Goal: Transaction & Acquisition: Obtain resource

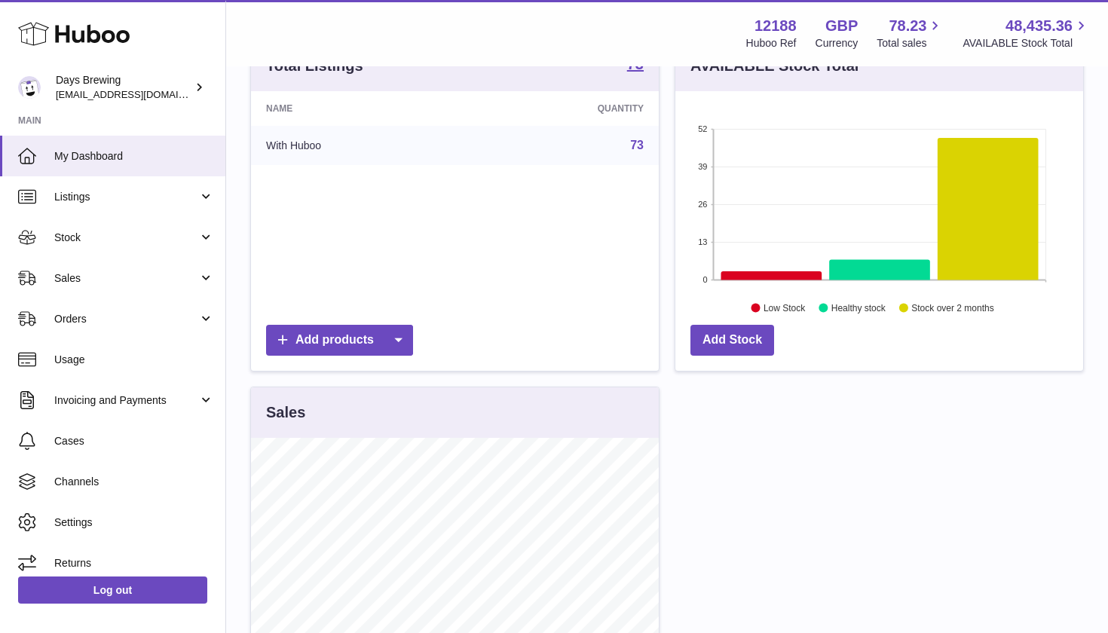
scroll to position [235, 408]
click at [938, 424] on div "Total Listings 73 Name Quantity With Huboo 73 Add products AVAILABLE Stock Tota…" at bounding box center [667, 508] width 849 height 936
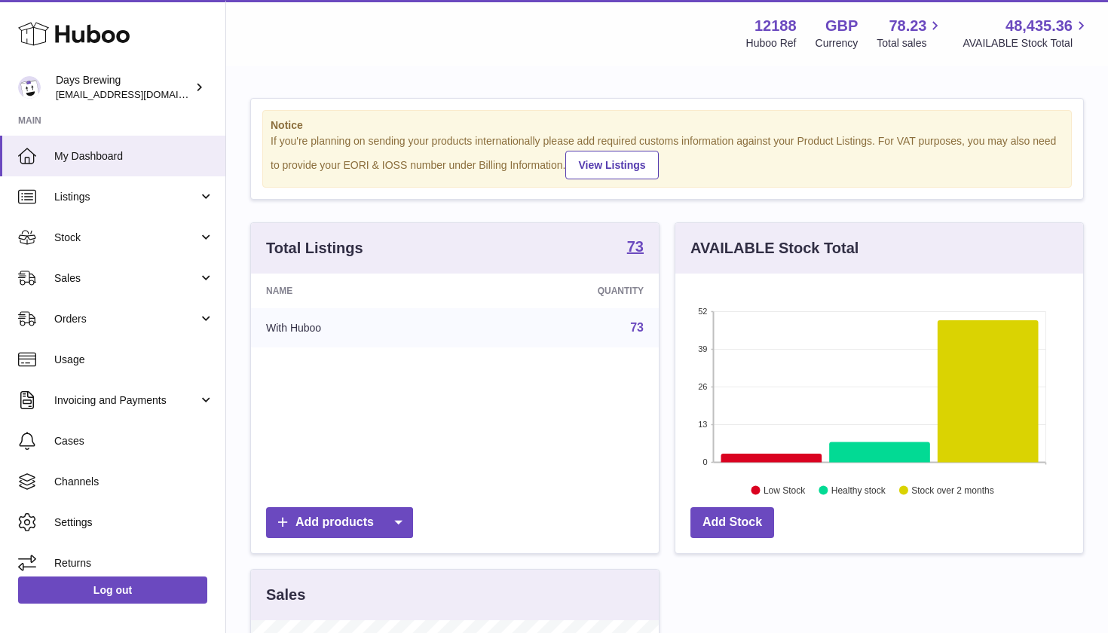
scroll to position [0, 0]
click at [105, 224] on link "Stock" at bounding box center [112, 237] width 225 height 41
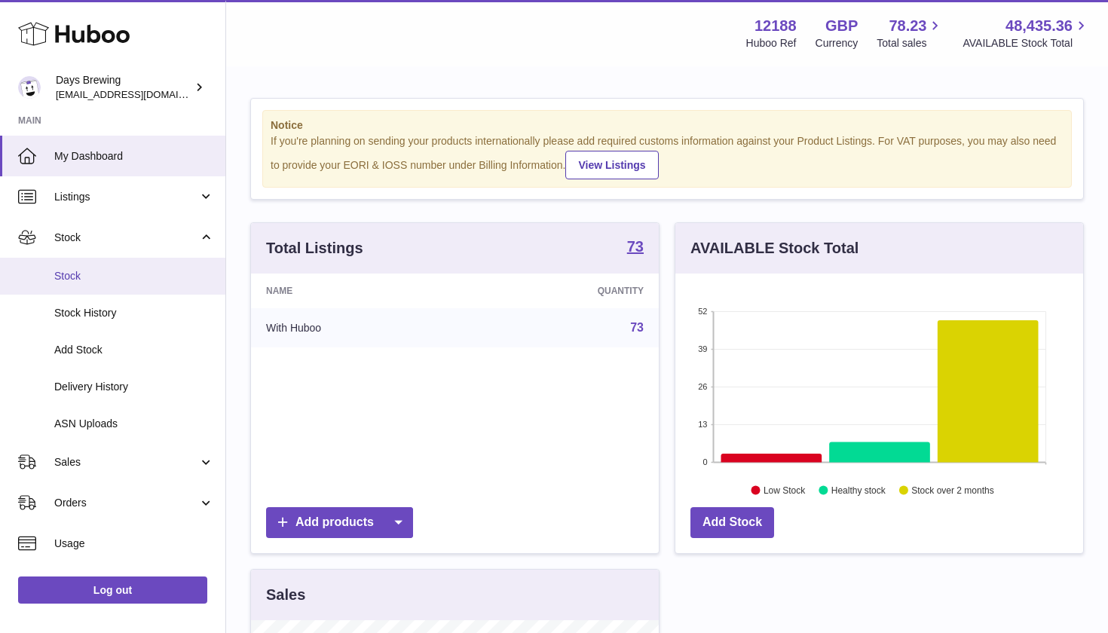
click at [93, 272] on span "Stock" at bounding box center [134, 276] width 160 height 14
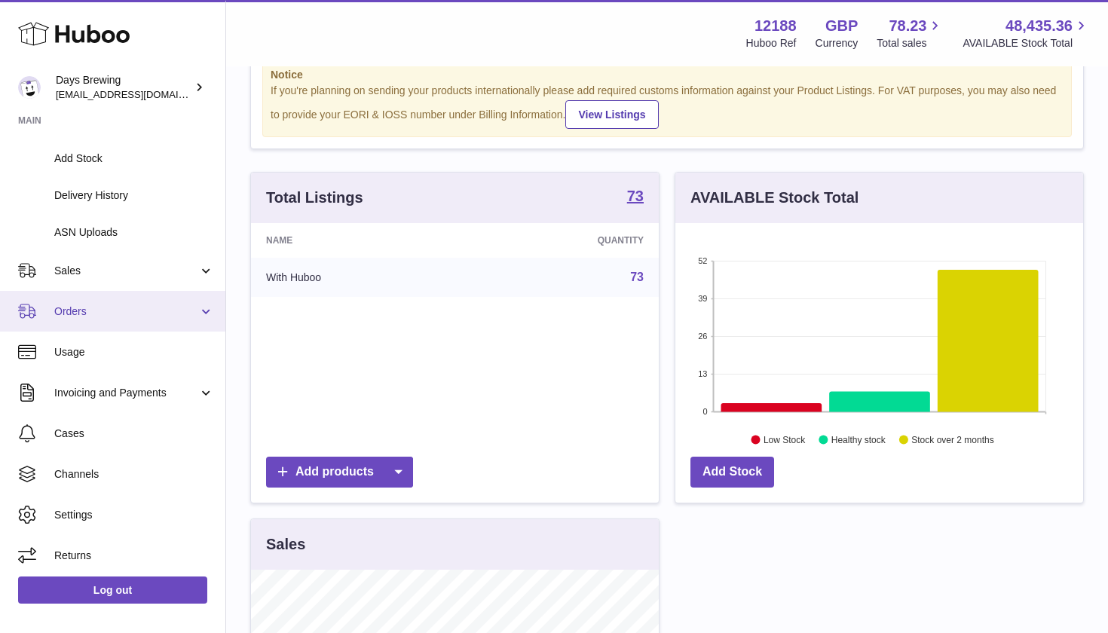
scroll to position [51, 0]
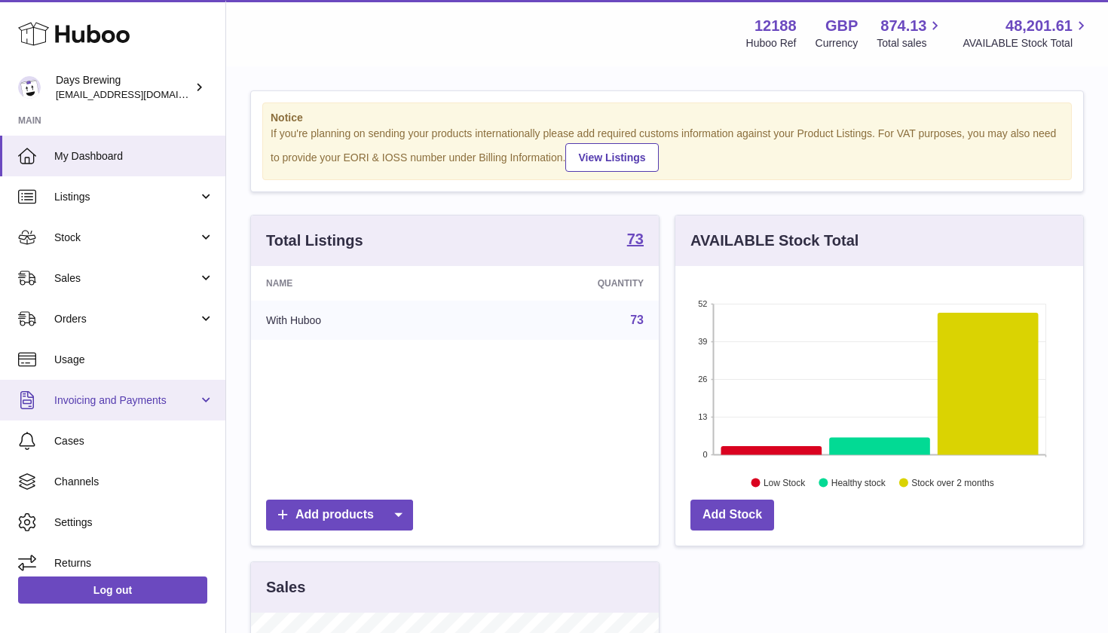
click at [107, 395] on span "Invoicing and Payments" at bounding box center [126, 400] width 144 height 14
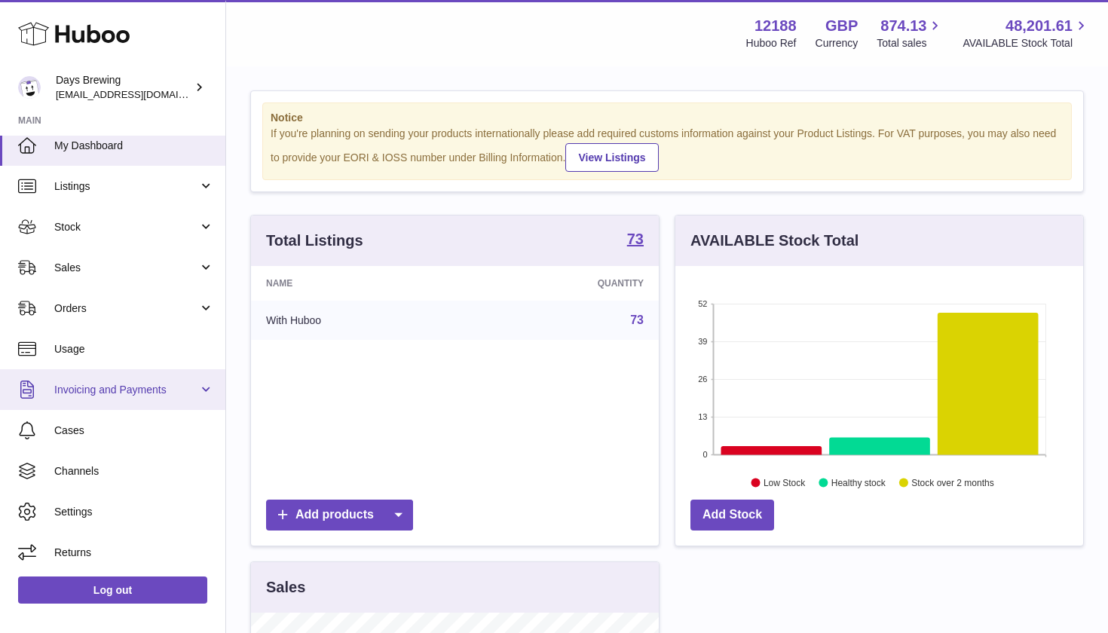
scroll to position [11, 0]
click at [110, 387] on span "Invoicing and Payments" at bounding box center [126, 390] width 144 height 14
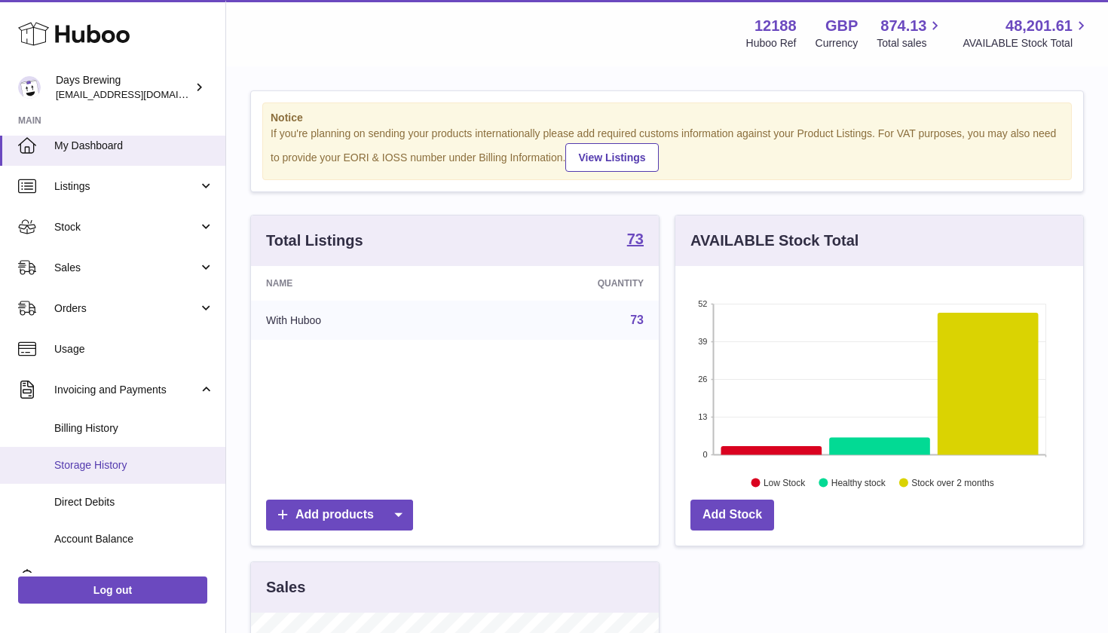
click at [101, 461] on span "Storage History" at bounding box center [134, 465] width 160 height 14
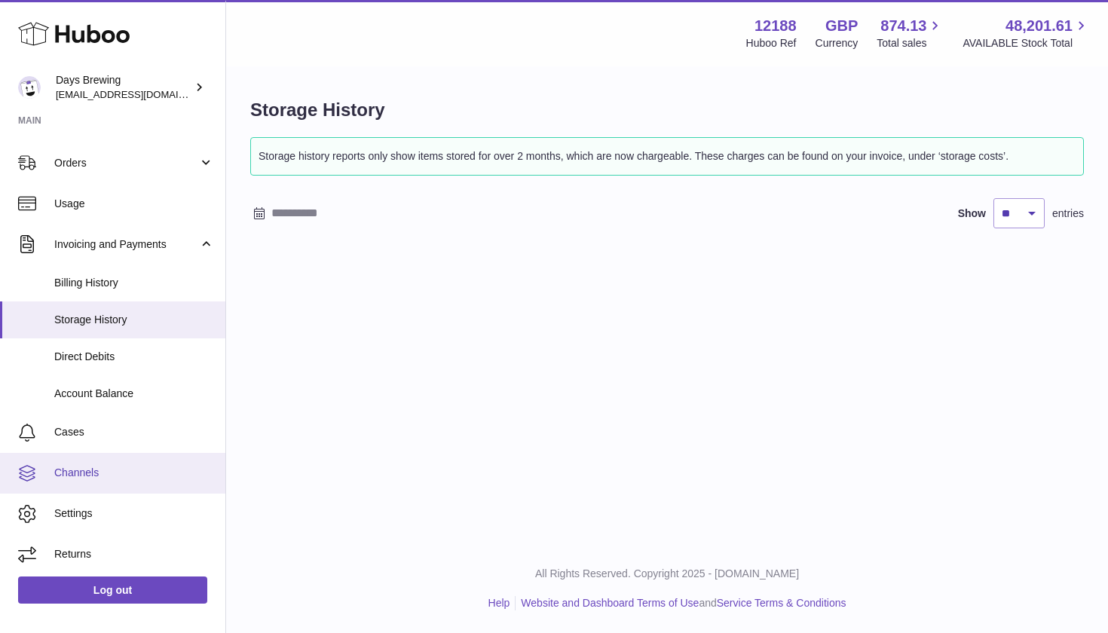
scroll to position [155, 0]
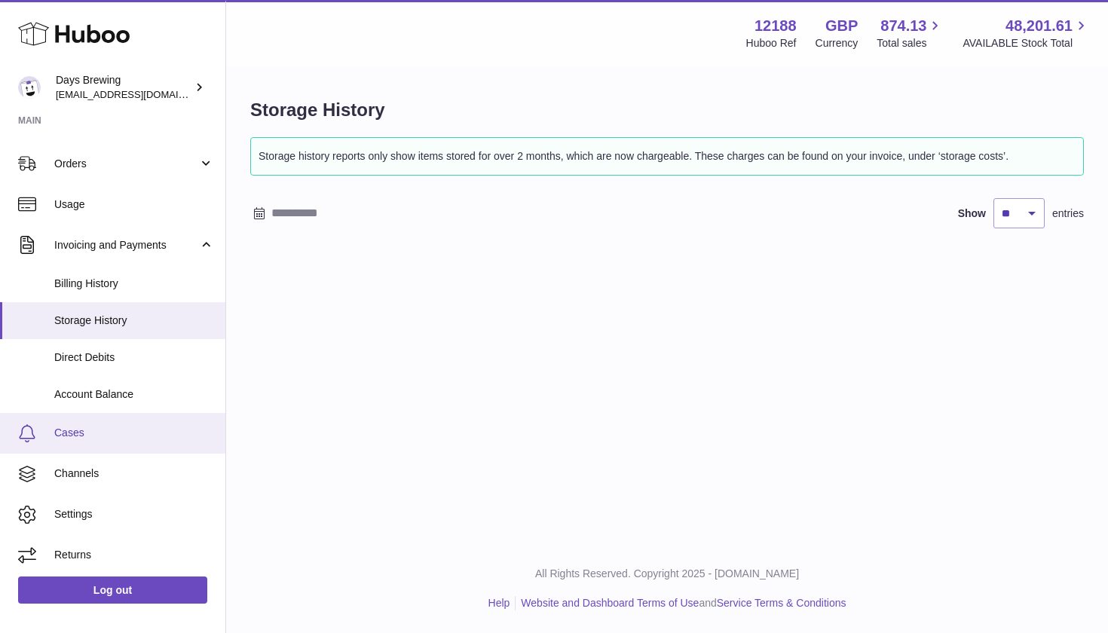
click at [95, 430] on span "Cases" at bounding box center [134, 433] width 160 height 14
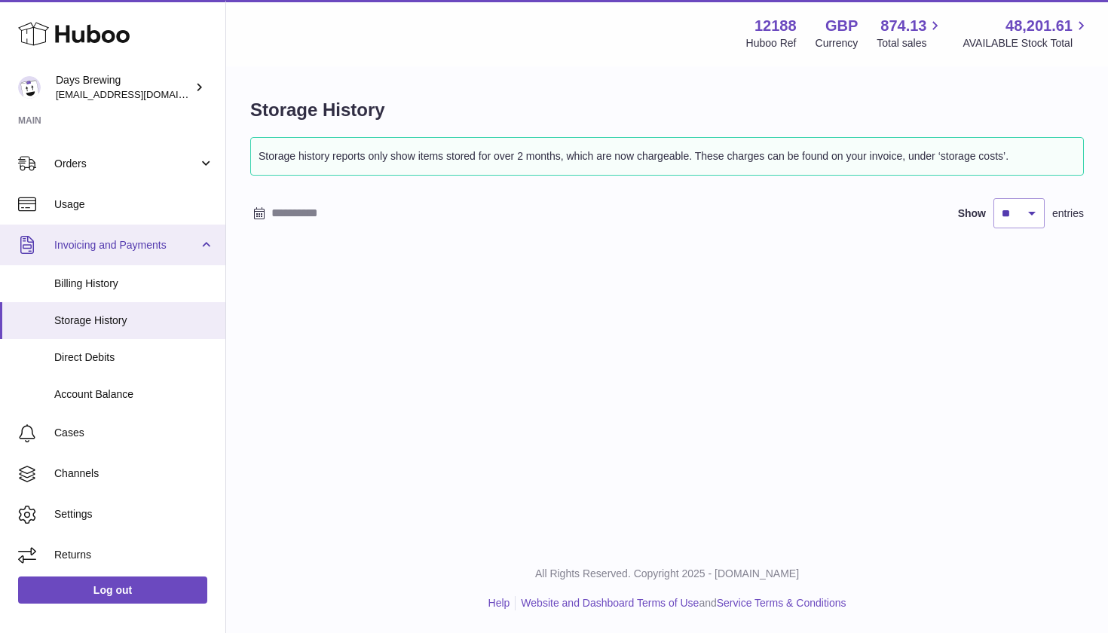
scroll to position [0, 0]
click at [185, 240] on span "Invoicing and Payments" at bounding box center [126, 245] width 144 height 14
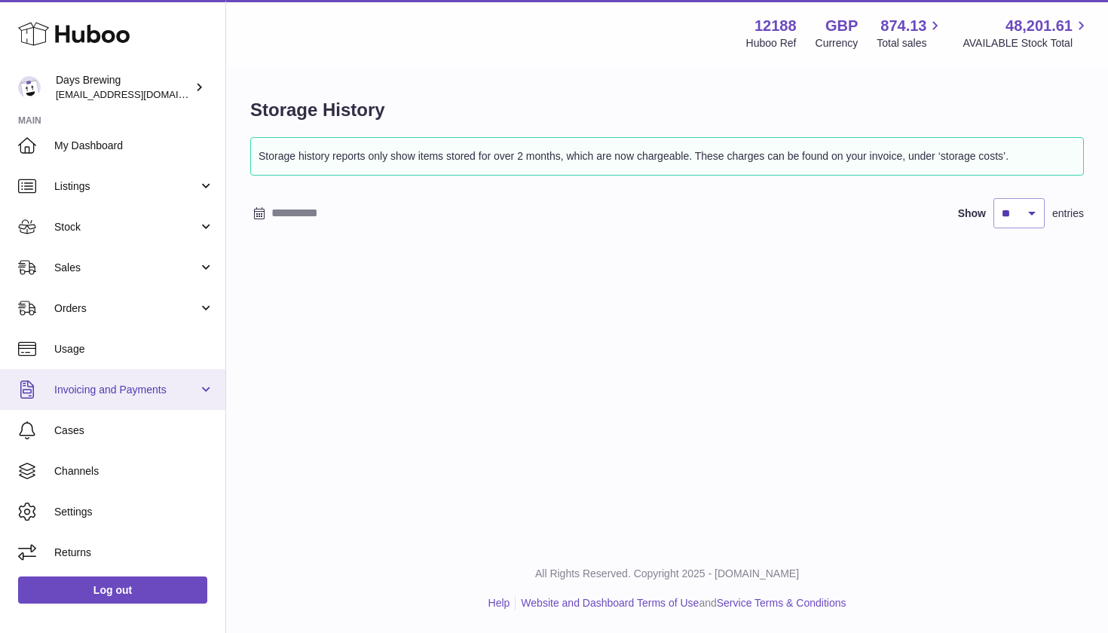
scroll to position [11, 0]
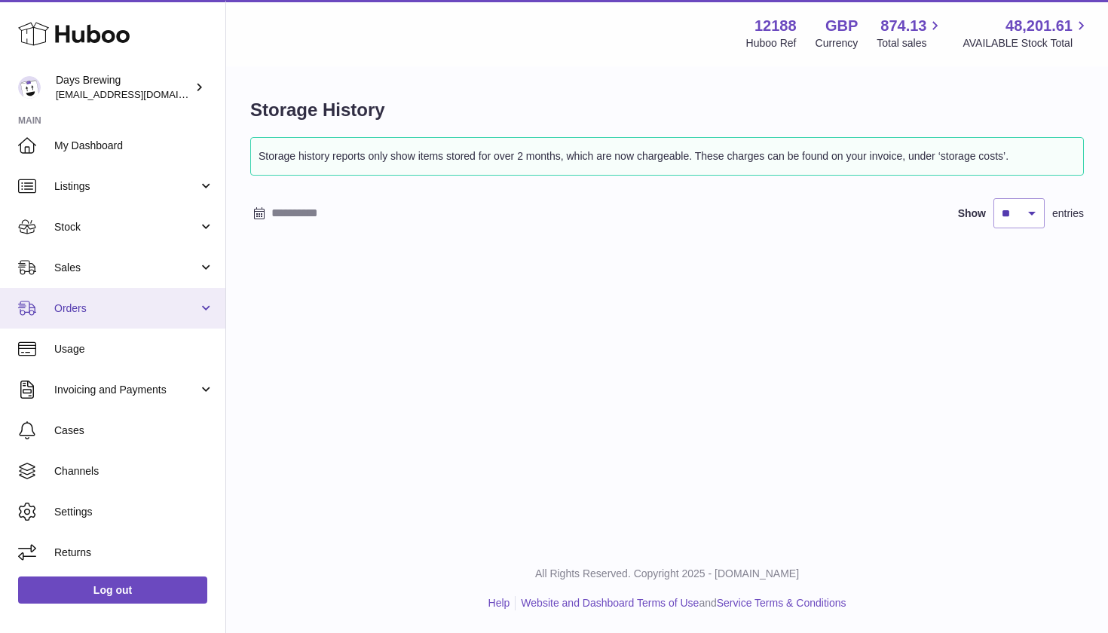
click at [118, 308] on span "Orders" at bounding box center [126, 309] width 144 height 14
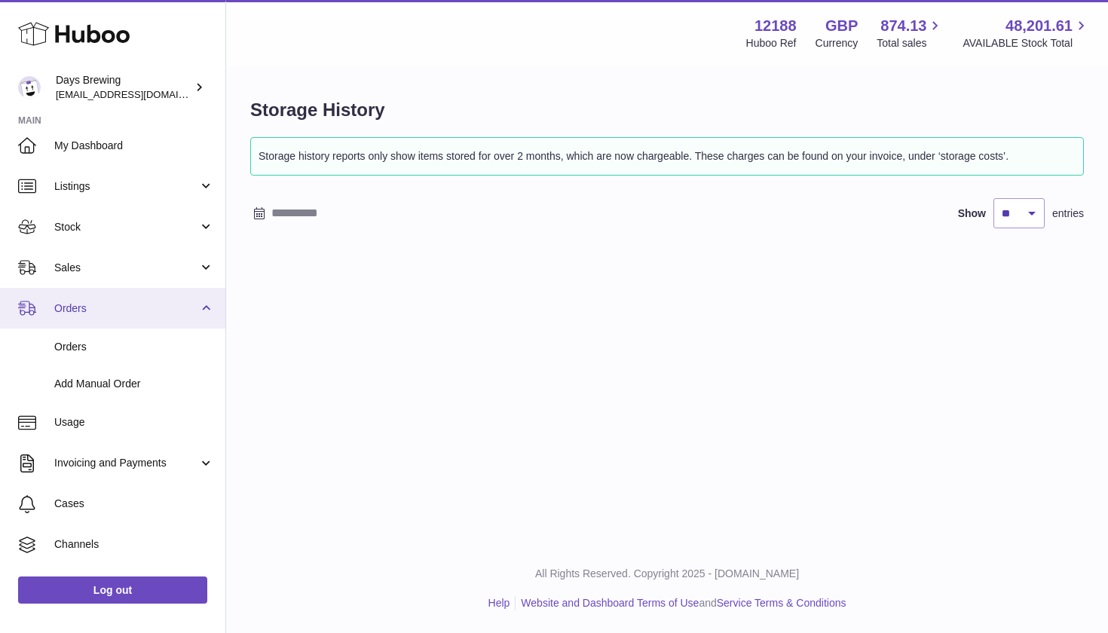
click at [124, 302] on span "Orders" at bounding box center [126, 309] width 144 height 14
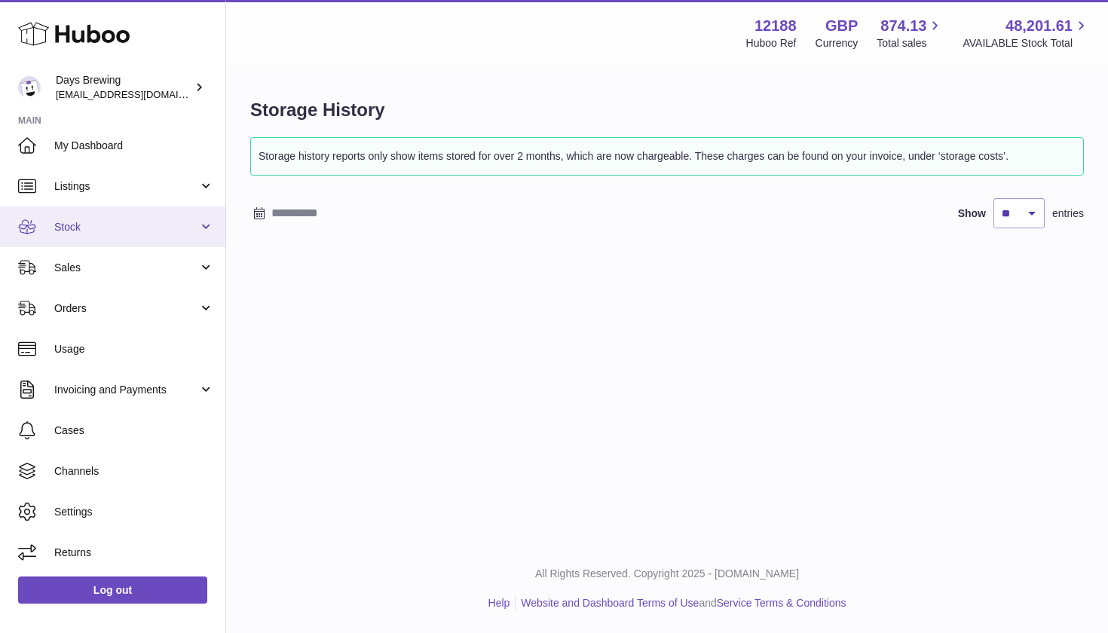
click at [145, 231] on span "Stock" at bounding box center [126, 227] width 144 height 14
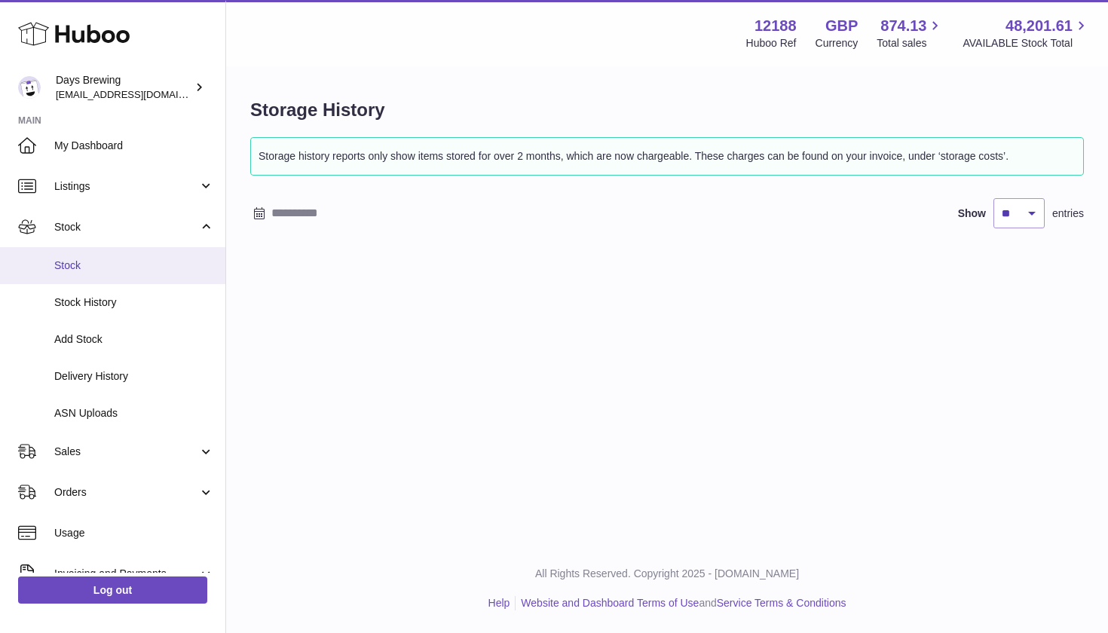
click at [112, 266] on span "Stock" at bounding box center [134, 266] width 160 height 14
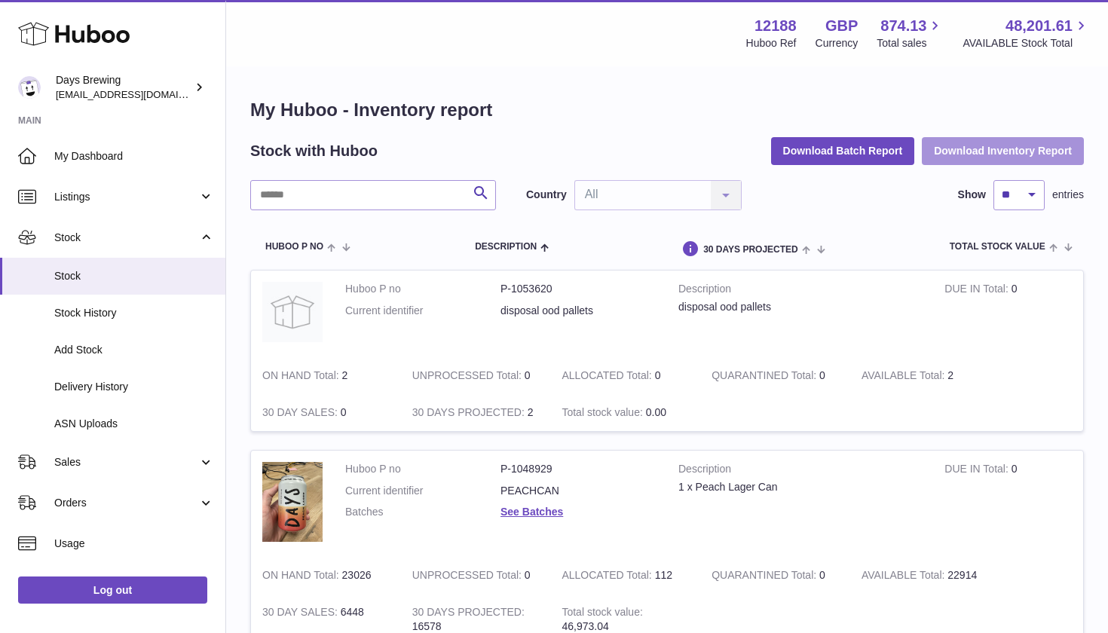
click at [984, 144] on button "Download Inventory Report" at bounding box center [1003, 150] width 162 height 27
click at [348, 191] on input "text" at bounding box center [373, 195] width 246 height 30
paste input "********"
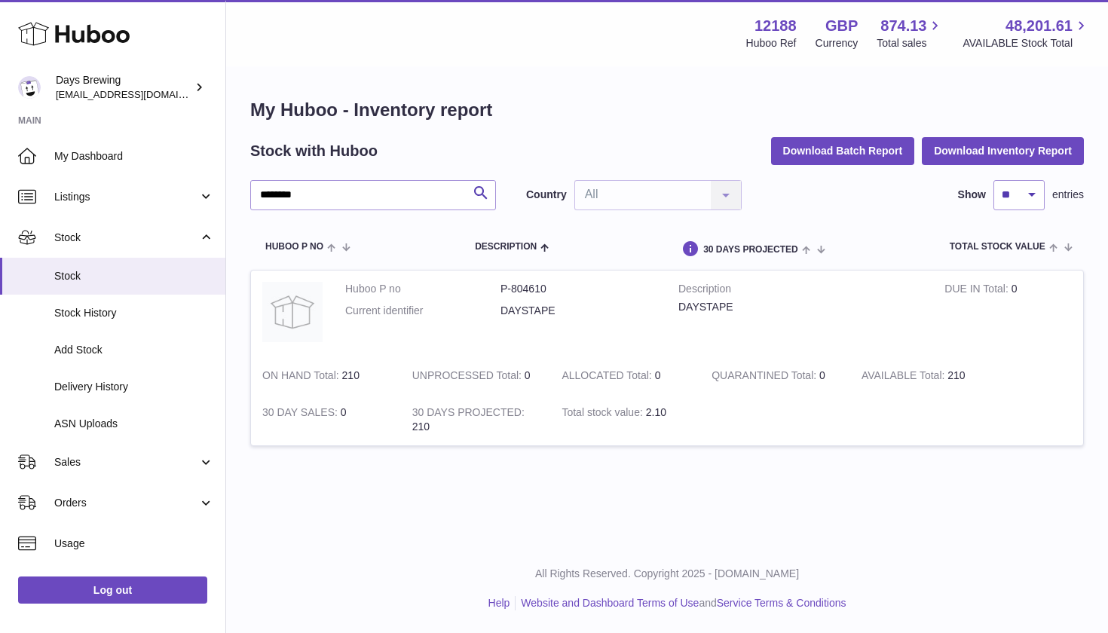
click at [601, 99] on h1 "My Huboo - Inventory report" at bounding box center [667, 110] width 834 height 24
click at [382, 197] on input "********" at bounding box center [373, 195] width 246 height 30
type input "*"
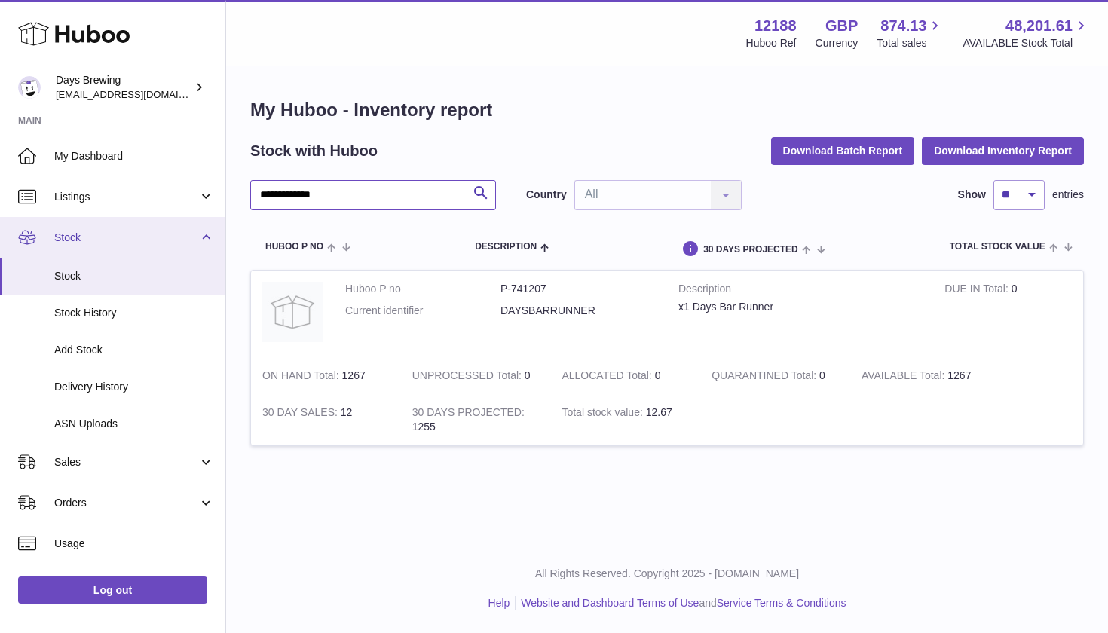
type input "**********"
click at [158, 225] on link "Stock" at bounding box center [112, 237] width 225 height 41
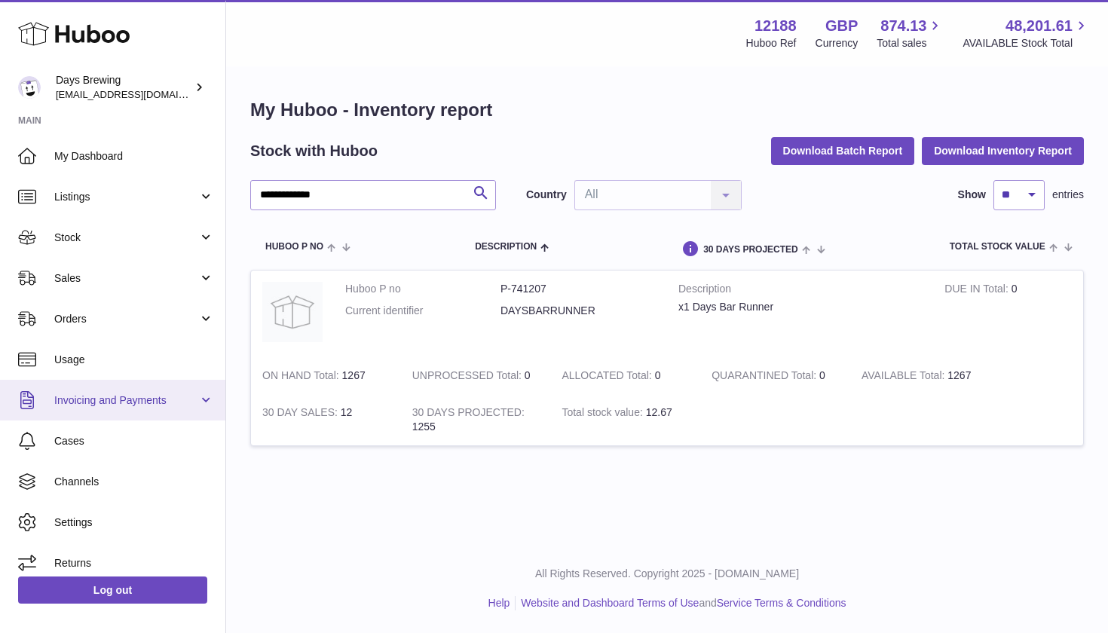
click at [107, 407] on link "Invoicing and Payments" at bounding box center [112, 400] width 225 height 41
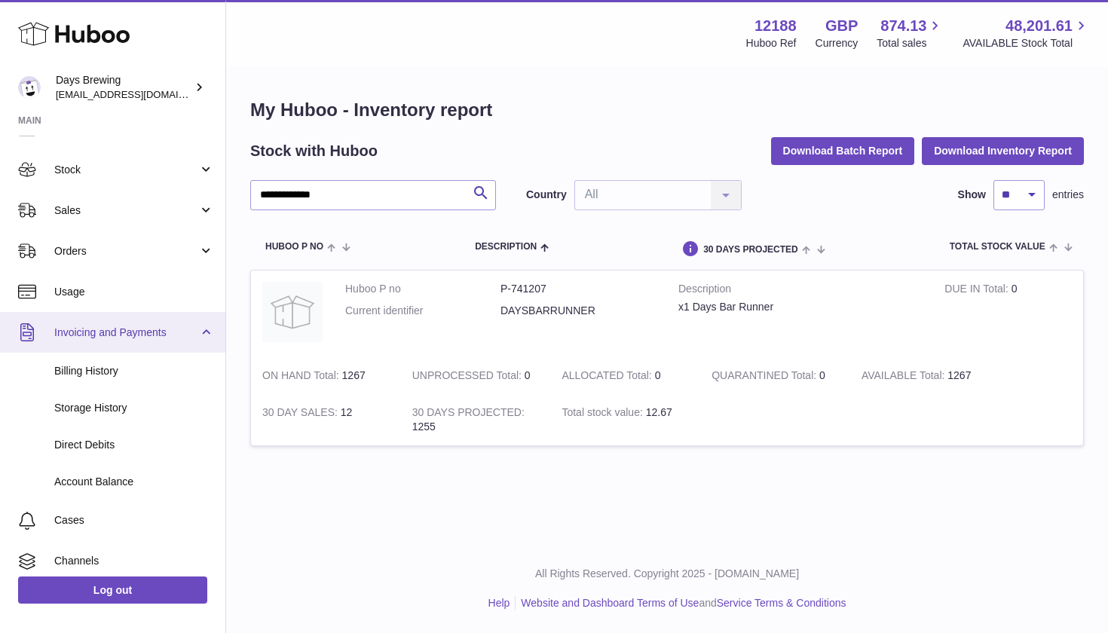
scroll to position [84, 0]
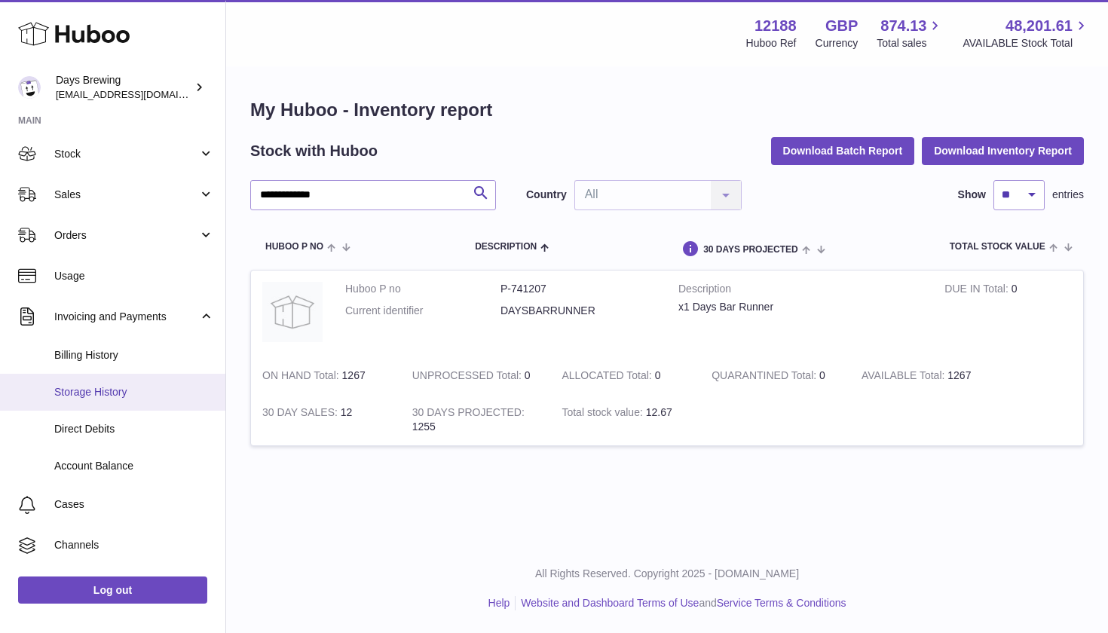
click at [106, 393] on span "Storage History" at bounding box center [134, 392] width 160 height 14
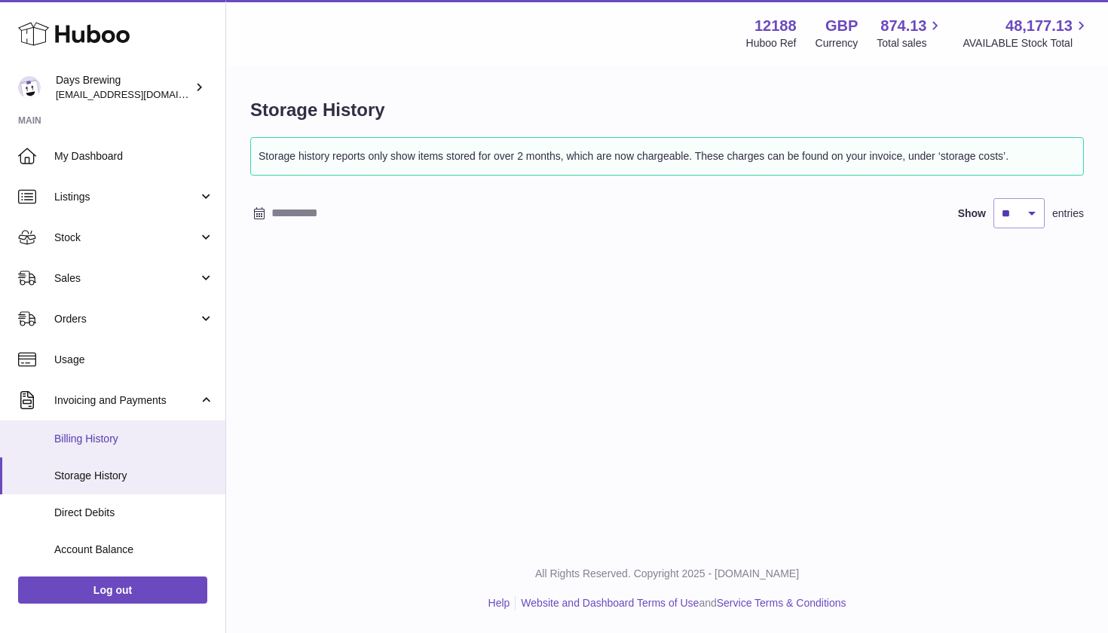
click at [87, 435] on span "Billing History" at bounding box center [134, 439] width 160 height 14
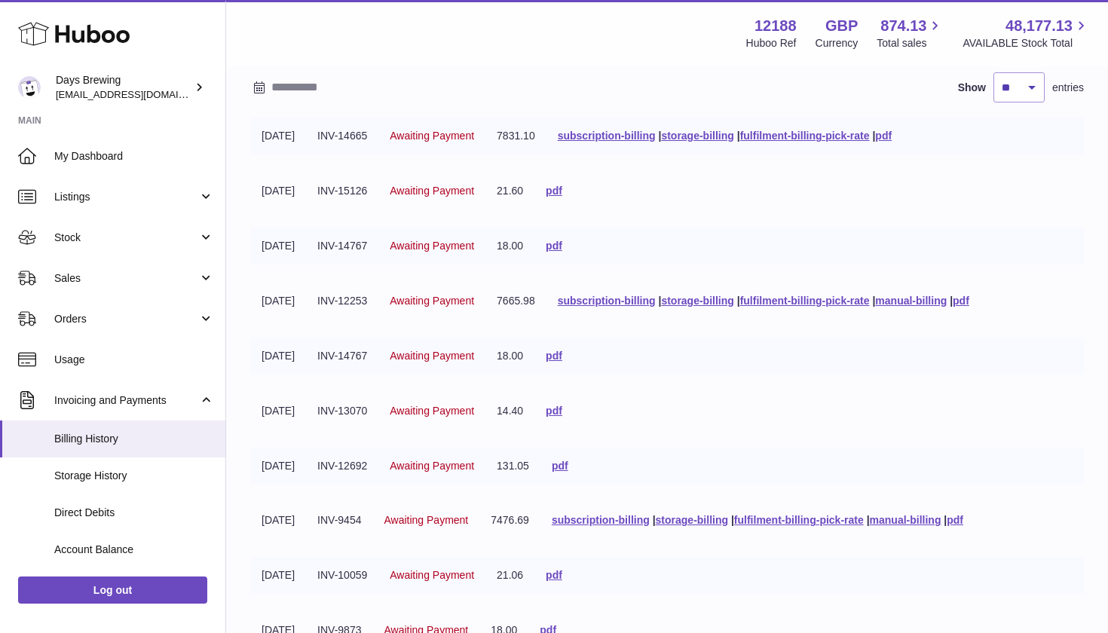
scroll to position [96, 0]
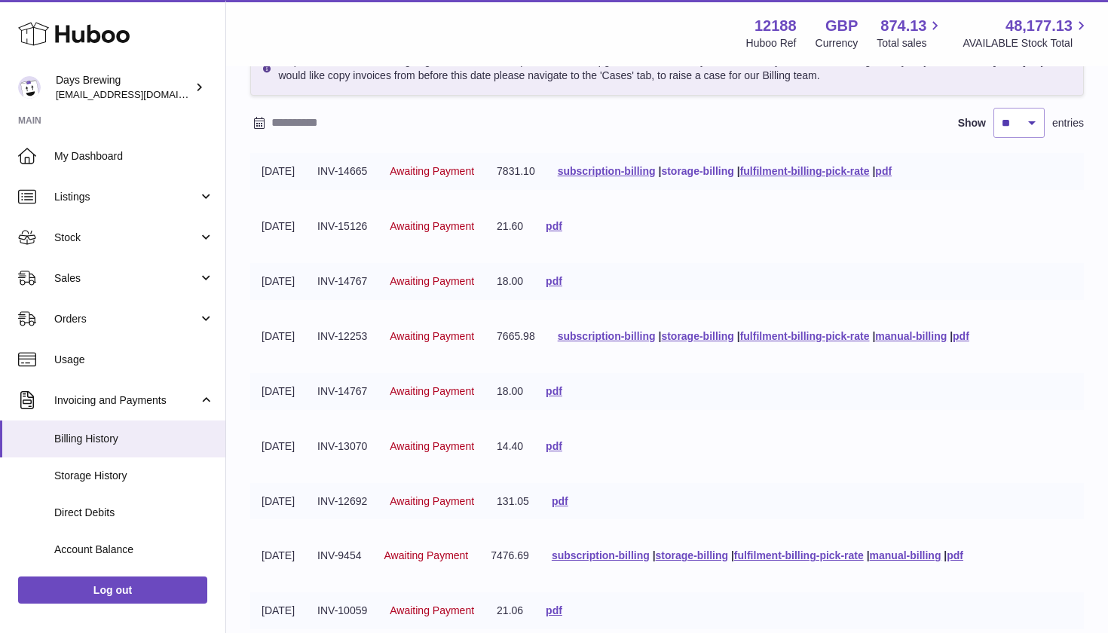
click at [733, 177] on link "storage-billing" at bounding box center [697, 171] width 72 height 12
click at [892, 177] on link "pdf" at bounding box center [883, 171] width 17 height 12
click at [723, 177] on link "storage-billing" at bounding box center [697, 171] width 72 height 12
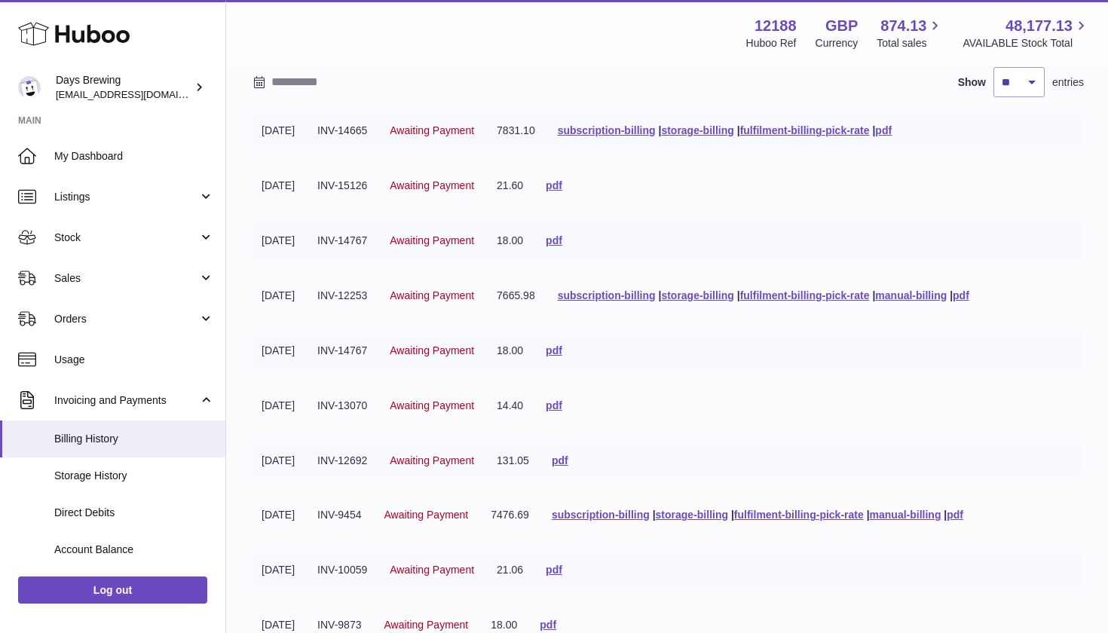
scroll to position [170, 0]
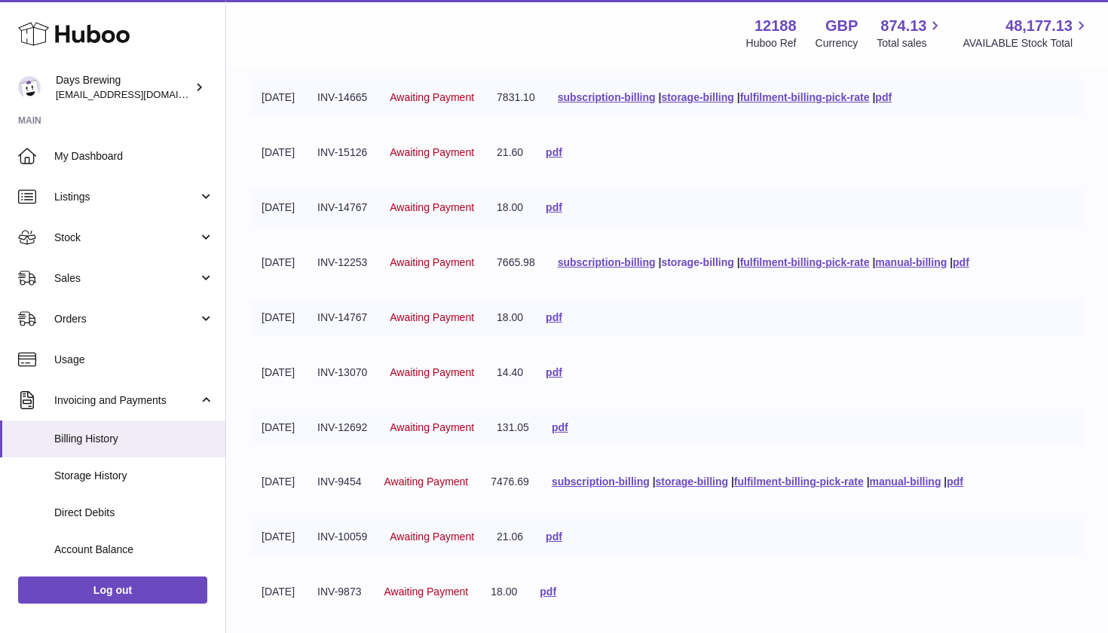
click at [724, 268] on link "storage-billing" at bounding box center [697, 262] width 72 height 12
click at [632, 103] on link "subscription-billing" at bounding box center [607, 97] width 98 height 12
click at [833, 268] on link "fulfilment-billing-pick-rate" at bounding box center [805, 262] width 130 height 12
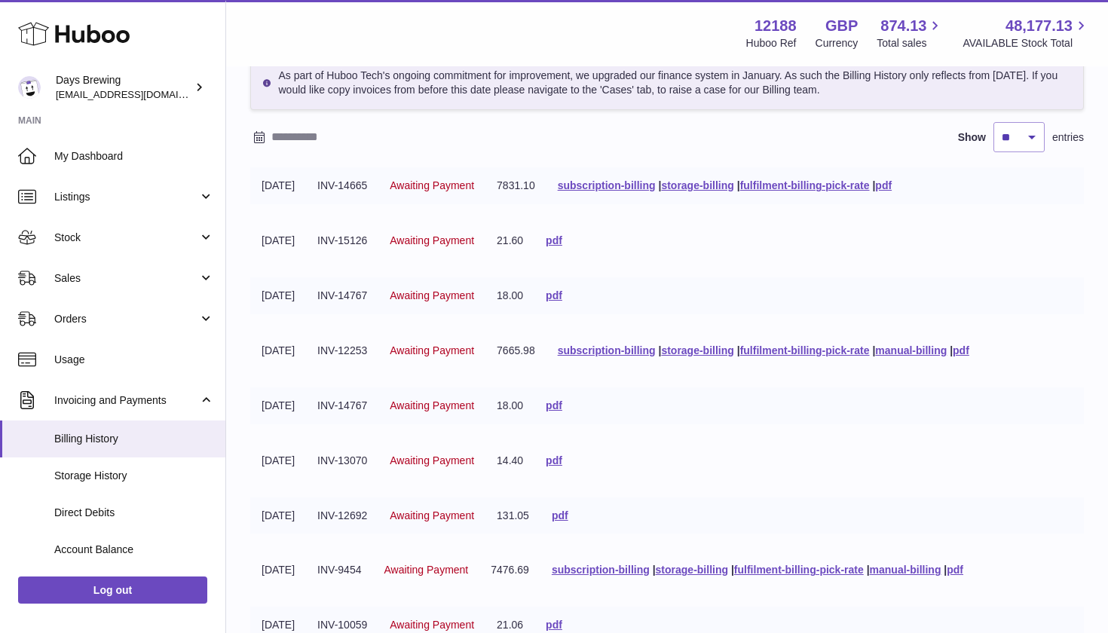
scroll to position [82, 0]
click at [860, 191] on link "fulfilment-billing-pick-rate" at bounding box center [805, 185] width 130 height 12
click at [468, 125] on div "As part of Huboo Tech's ongoing commitment for improvement, we upgraded our fin…" at bounding box center [667, 399] width 834 height 688
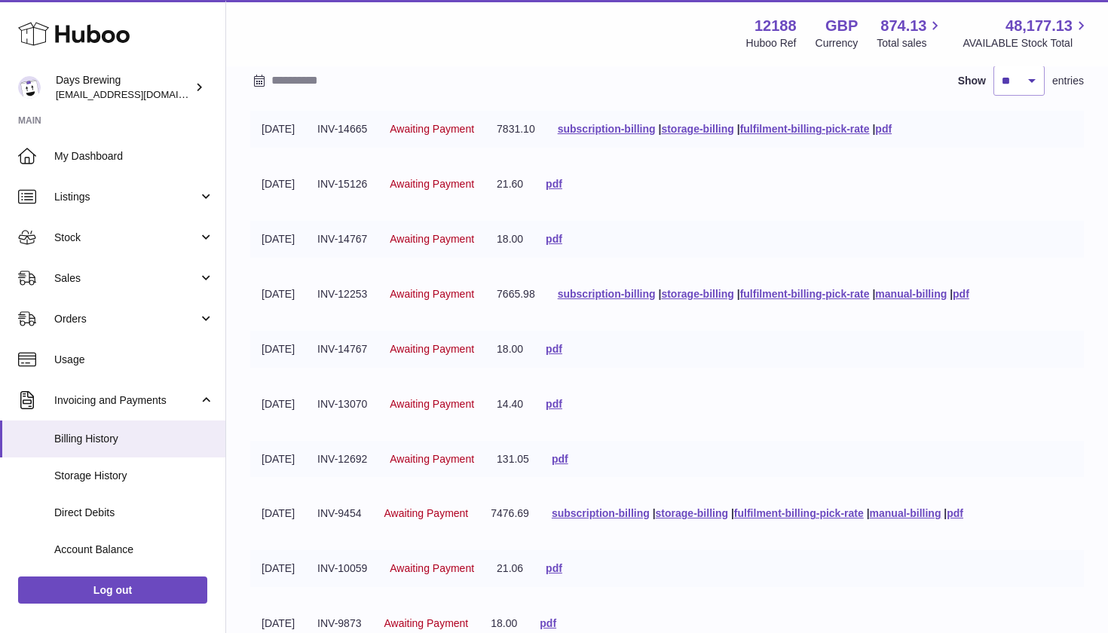
scroll to position [142, 0]
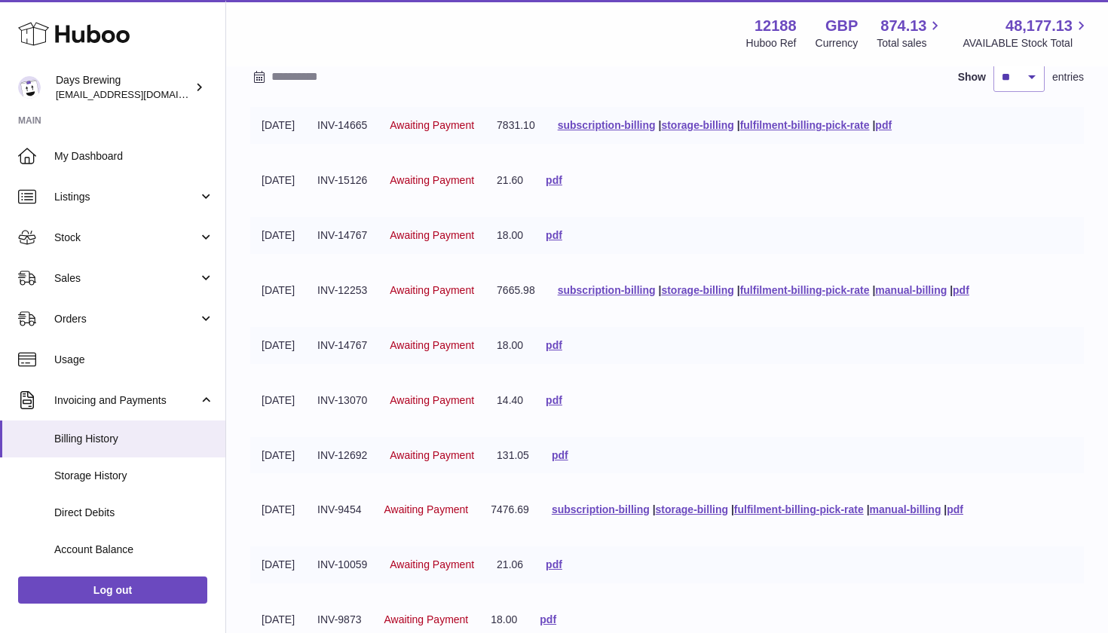
click at [726, 212] on tbody "[DATE] INV-14665 Awaiting Payment 7831.10 subscription-billing | storage-billin…" at bounding box center [667, 381] width 834 height 549
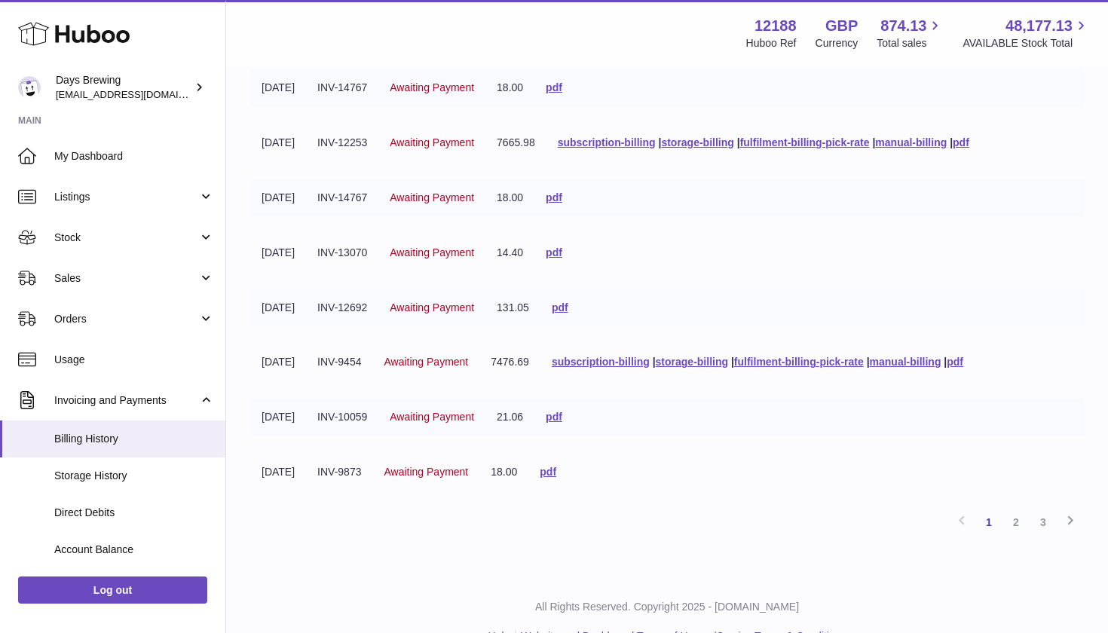
scroll to position [298, 0]
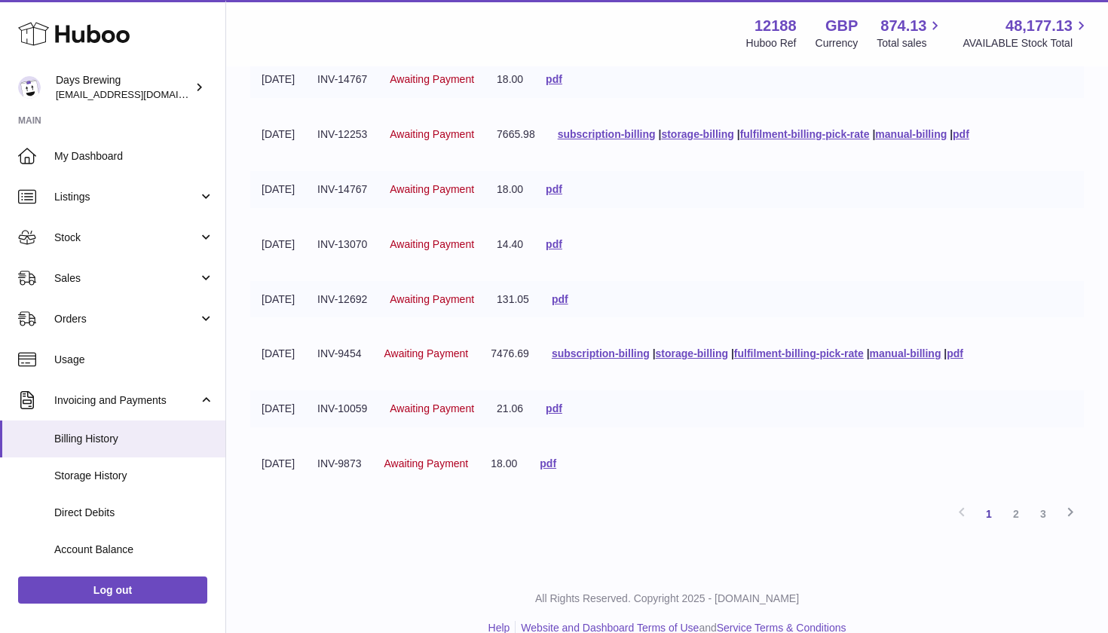
click at [726, 208] on tr "[DATE] INV-14767 Awaiting Payment 18.00 pdf" at bounding box center [667, 189] width 834 height 37
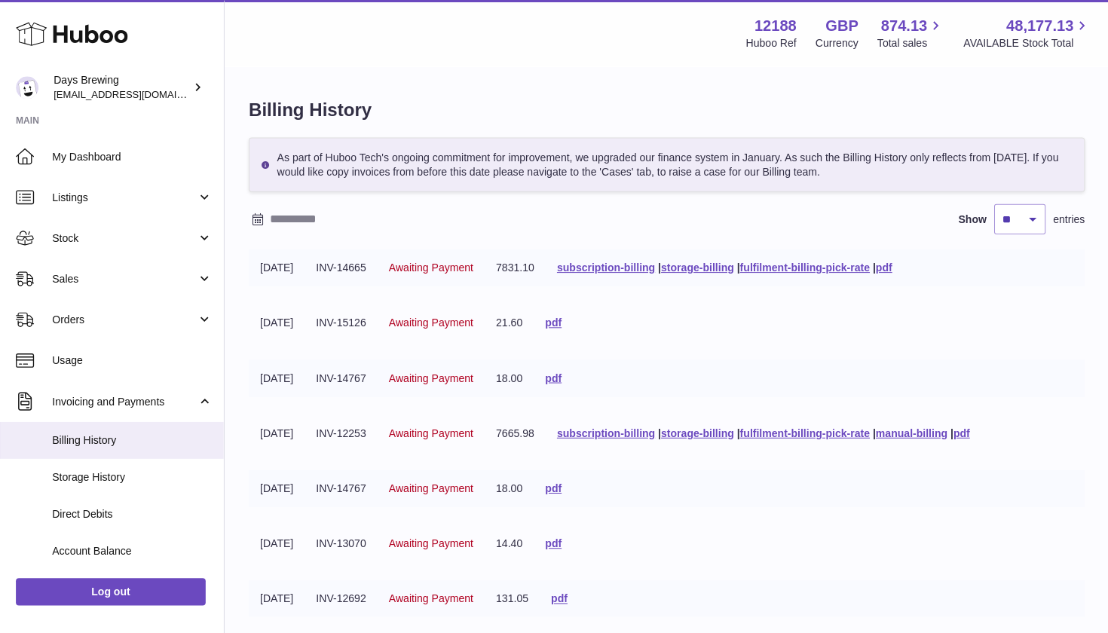
scroll to position [0, 0]
